Goal: Task Accomplishment & Management: Use online tool/utility

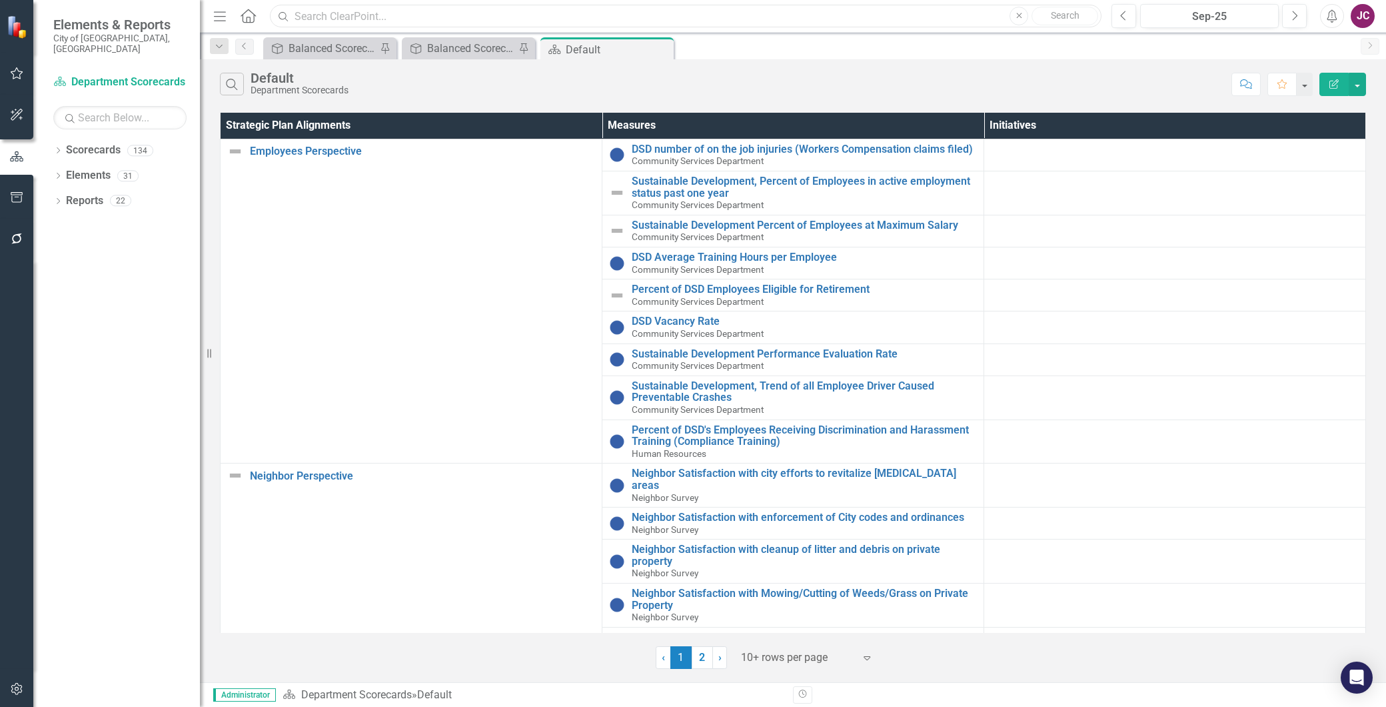
click at [327, 13] on input "text" at bounding box center [686, 16] width 832 height 23
type input "trees planted"
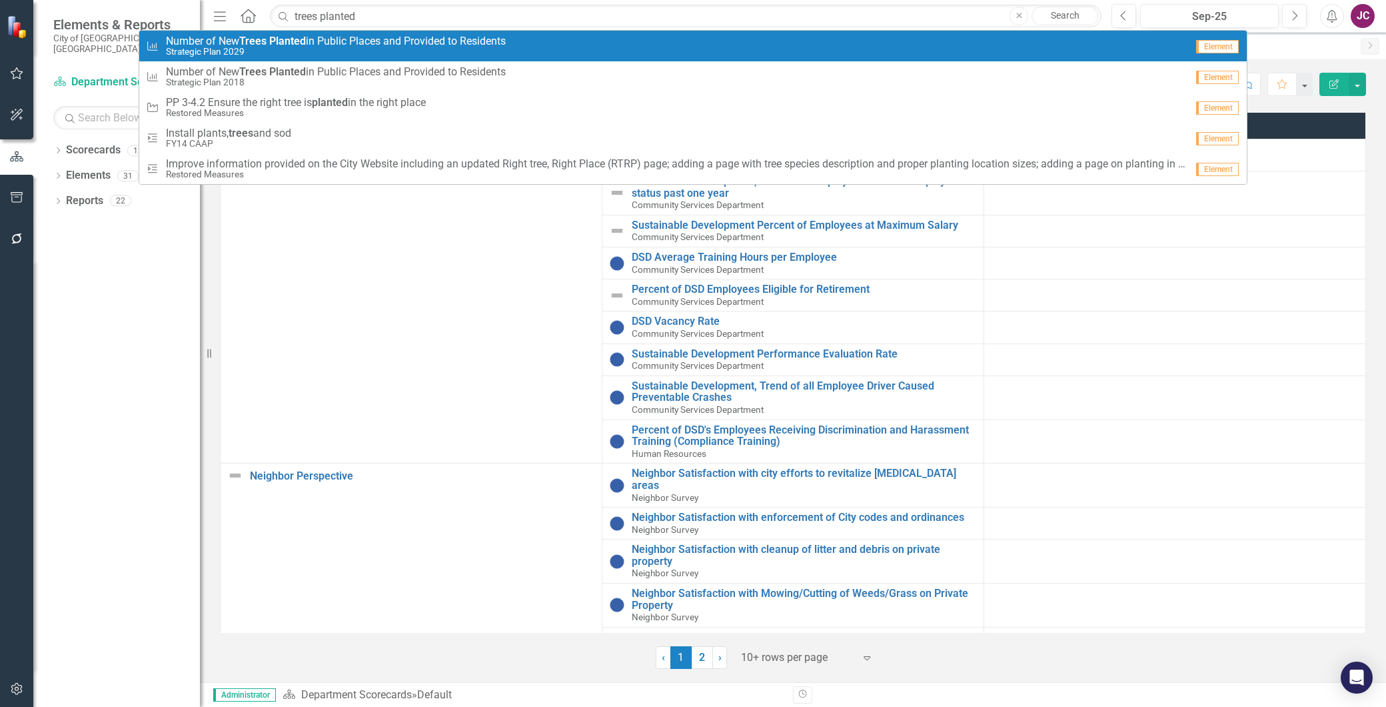
click at [355, 49] on small "Strategic Plan 2029" at bounding box center [336, 52] width 340 height 10
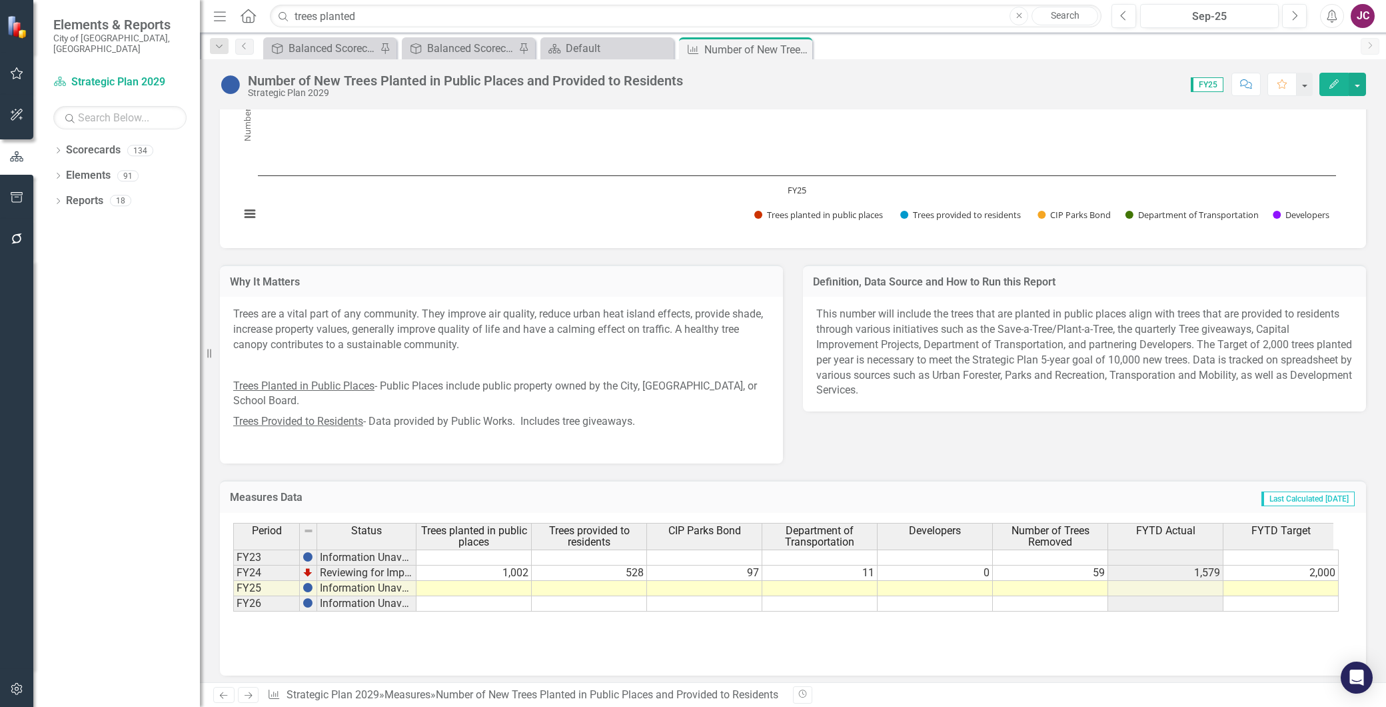
scroll to position [123, 0]
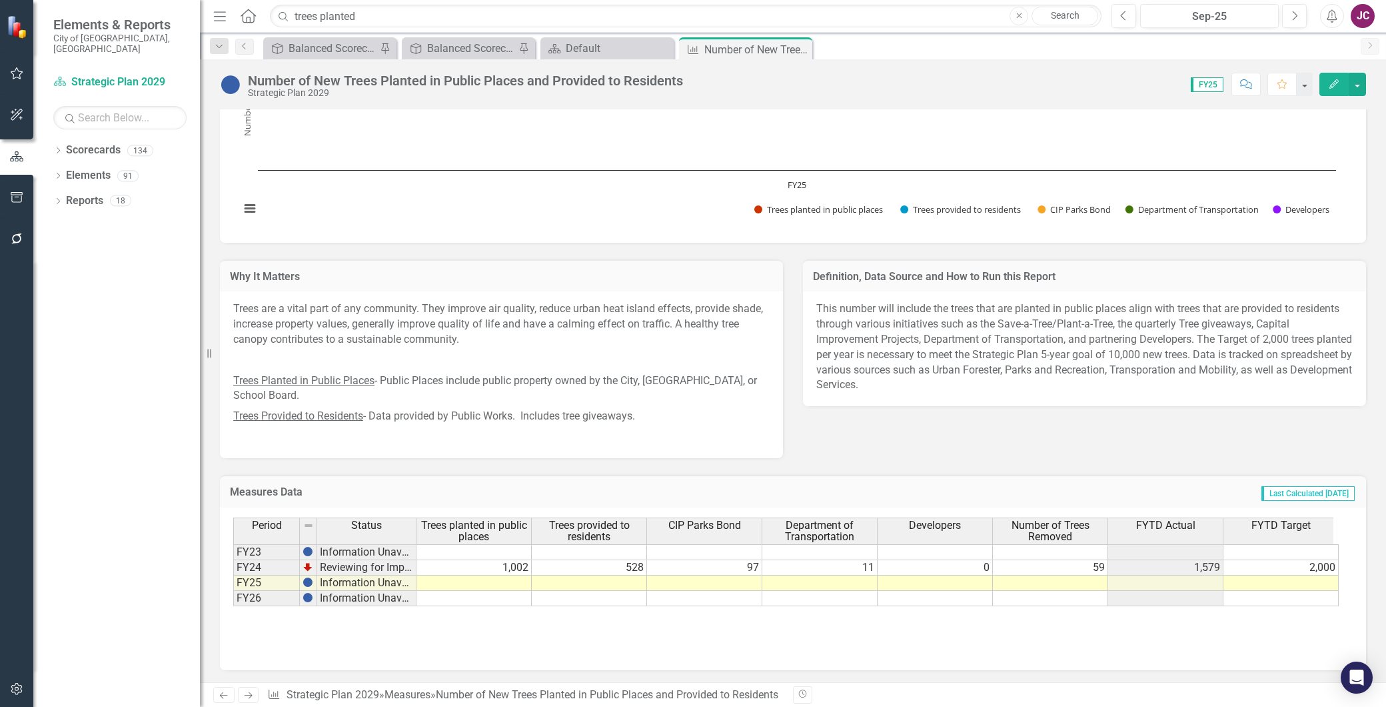
click at [917, 580] on td at bounding box center [935, 582] width 115 height 15
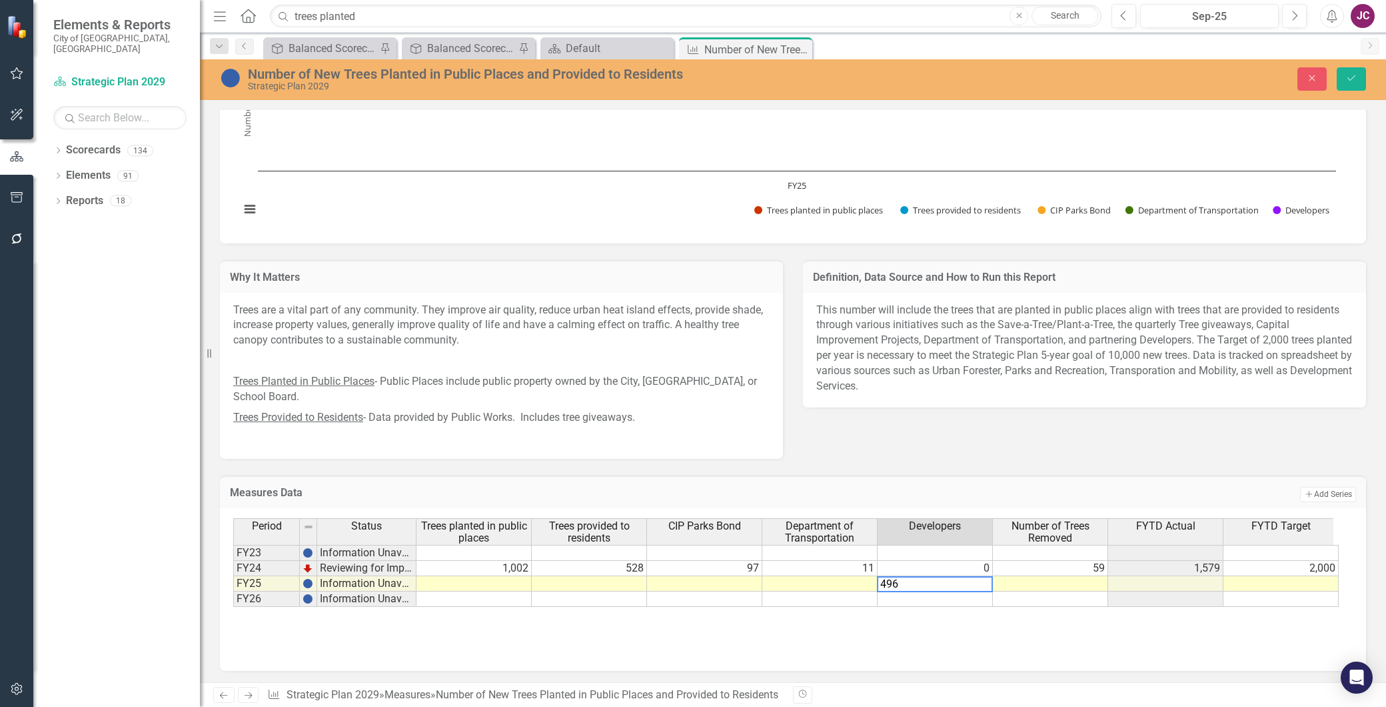
type textarea "496"
click at [888, 625] on div "Period Status Trees planted in public places Trees provided to residents CIP Pa…" at bounding box center [793, 584] width 1120 height 133
click at [1353, 77] on icon "submit" at bounding box center [1352, 77] width 8 height 5
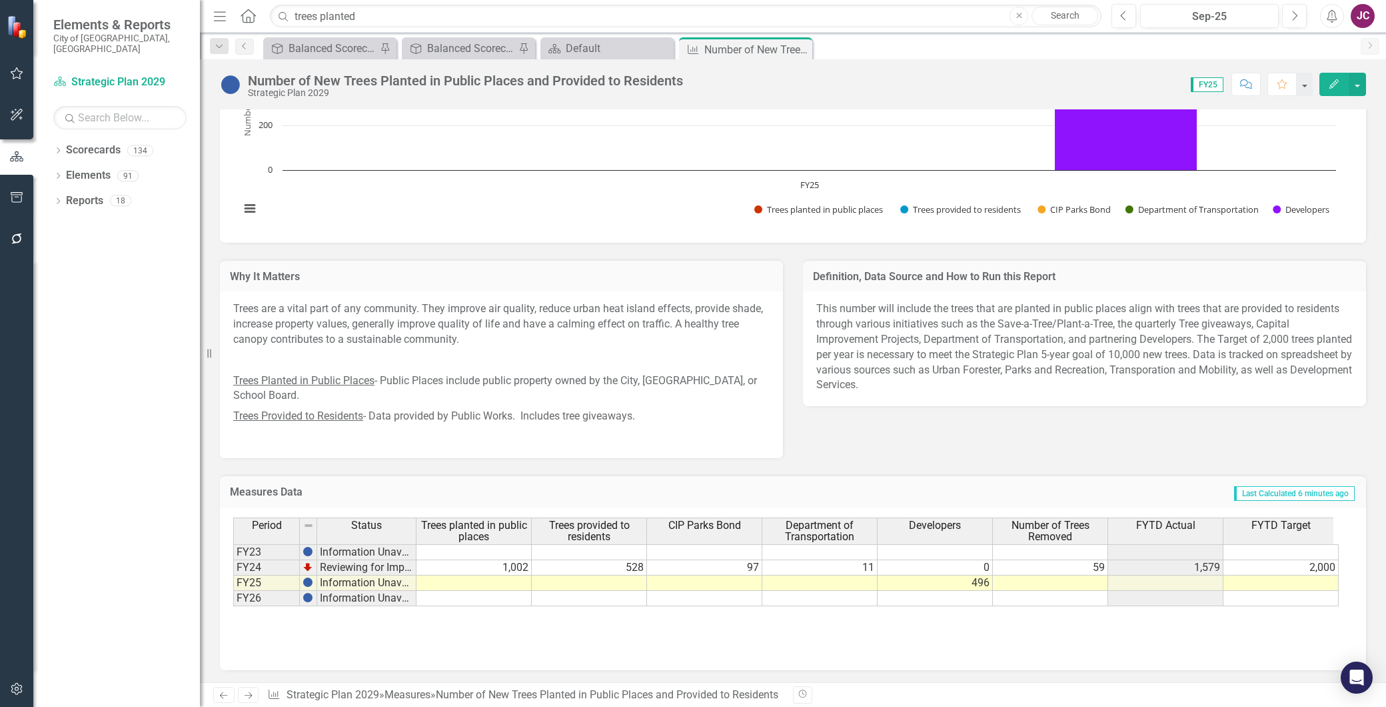
click at [822, 622] on div "Period Status Trees planted in public places Trees provided to residents CIP Pa…" at bounding box center [793, 583] width 1120 height 133
